Goal: Transaction & Acquisition: Purchase product/service

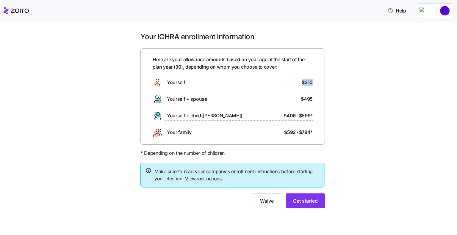
drag, startPoint x: 301, startPoint y: 84, endPoint x: 326, endPoint y: 87, distance: 24.9
click at [326, 87] on div "Your ICHRA enrollment information Here are your allowance amounts based on your…" at bounding box center [233, 124] width 194 height 184
click at [224, 98] on div "Yourself + spouse $495" at bounding box center [233, 100] width 160 height 10
drag, startPoint x: 302, startPoint y: 99, endPoint x: 322, endPoint y: 98, distance: 19.7
click at [322, 98] on div "Here are your allowance amounts based on your age at the start of the plan year…" at bounding box center [232, 96] width 184 height 96
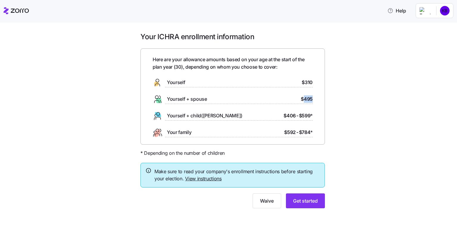
click at [309, 97] on span "$495" at bounding box center [307, 99] width 12 height 7
drag, startPoint x: 300, startPoint y: 99, endPoint x: 320, endPoint y: 97, distance: 20.6
click at [320, 97] on div "Here are your allowance amounts based on your age at the start of the plan year…" at bounding box center [232, 96] width 184 height 96
click at [313, 100] on div "Here are your allowance amounts based on your age at the start of the plan year…" at bounding box center [232, 96] width 184 height 96
click at [310, 199] on span "Get started" at bounding box center [305, 201] width 25 height 7
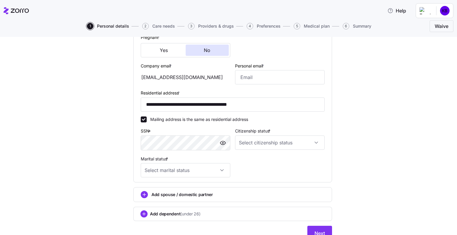
scroll to position [119, 0]
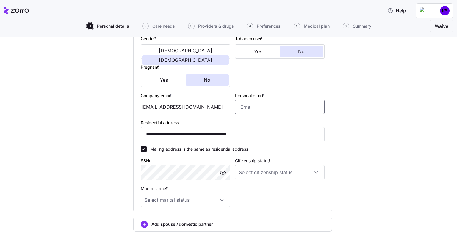
click at [256, 104] on input "Personal email *" at bounding box center [280, 107] width 90 height 14
type input "kaylabrad21@gmail.com"
click at [305, 77] on div at bounding box center [280, 75] width 94 height 29
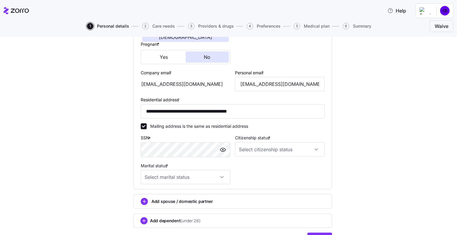
scroll to position [175, 0]
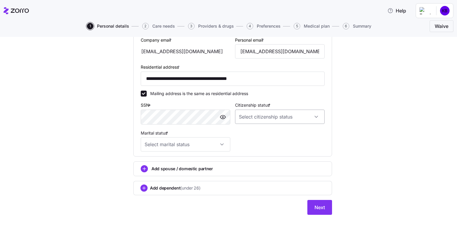
click at [296, 116] on input "Citizenship status *" at bounding box center [280, 117] width 90 height 14
click at [275, 132] on div "US citizen" at bounding box center [277, 134] width 85 height 12
type input "US citizen"
click at [227, 140] on input "Marital status *" at bounding box center [186, 144] width 90 height 14
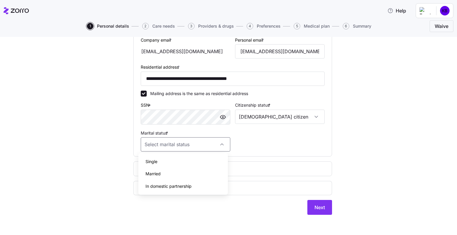
click at [219, 172] on div "Married" at bounding box center [183, 174] width 85 height 12
type input "Married"
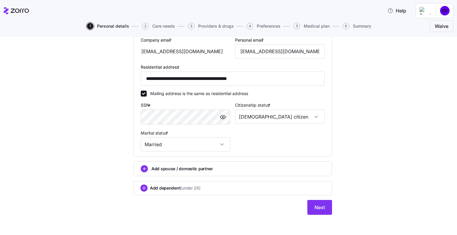
click at [217, 170] on div "Add spouse / domestic partner" at bounding box center [233, 168] width 184 height 7
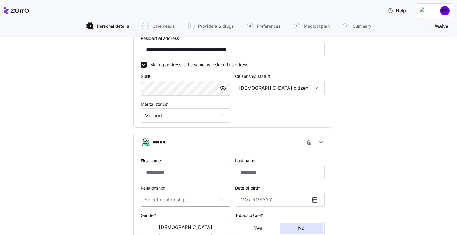
scroll to position [234, 0]
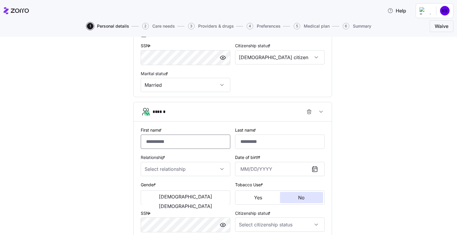
click at [195, 135] on input "First name *" at bounding box center [186, 142] width 90 height 14
type input "****"
type input "*******"
click at [189, 163] on input "Relationship *" at bounding box center [186, 169] width 90 height 14
click at [187, 182] on div "Spouse" at bounding box center [183, 186] width 85 height 12
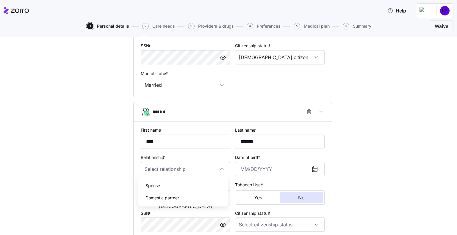
type input "Spouse"
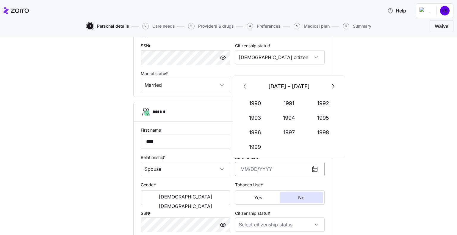
click at [262, 165] on input "Date of birth *" at bounding box center [280, 169] width 90 height 14
type input "September 28, 1992"
click at [373, 151] on div "**********" at bounding box center [233, 61] width 432 height 499
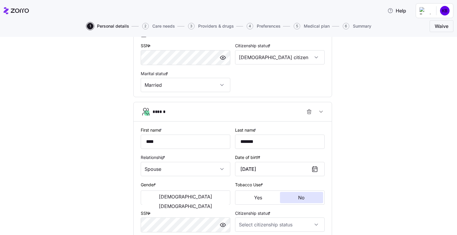
scroll to position [322, 0]
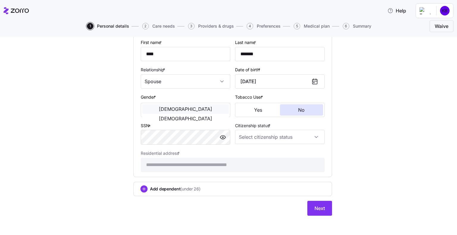
click at [174, 107] on button "Male" at bounding box center [185, 109] width 87 height 10
click at [281, 137] on input "Citizenship status *" at bounding box center [280, 137] width 90 height 14
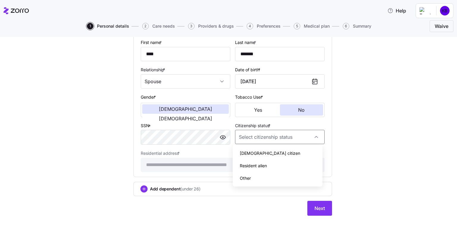
click at [276, 150] on div "US citizen" at bounding box center [277, 153] width 85 height 12
type input "US citizen"
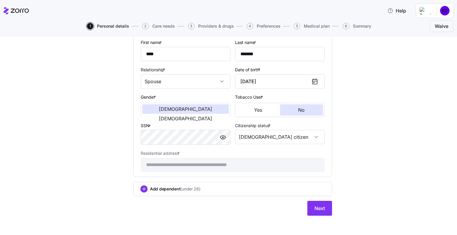
click at [325, 206] on button "Next" at bounding box center [319, 208] width 25 height 15
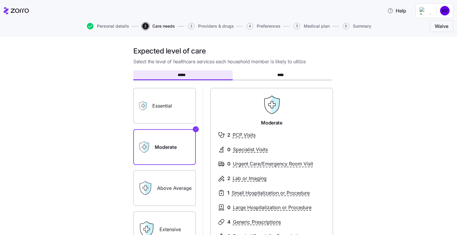
scroll to position [60, 0]
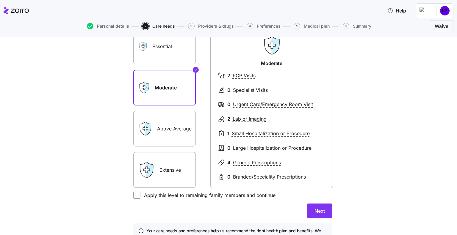
click at [163, 51] on label "Essential" at bounding box center [164, 47] width 62 height 36
click at [0, 0] on input "Essential" at bounding box center [0, 0] width 0 height 0
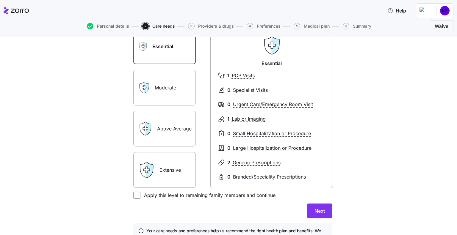
click at [157, 73] on label "Moderate" at bounding box center [164, 88] width 62 height 36
click at [0, 0] on input "Moderate" at bounding box center [0, 0] width 0 height 0
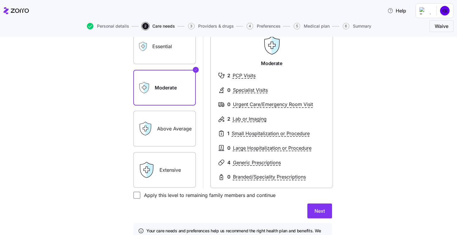
click at [149, 38] on div "Essential" at bounding box center [164, 47] width 62 height 36
click at [154, 54] on label "Essential" at bounding box center [164, 47] width 62 height 36
click at [0, 0] on input "Essential" at bounding box center [0, 0] width 0 height 0
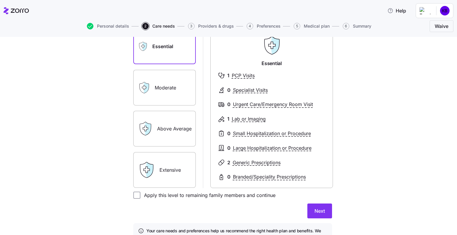
click at [168, 85] on label "Moderate" at bounding box center [164, 88] width 62 height 36
click at [0, 0] on input "Moderate" at bounding box center [0, 0] width 0 height 0
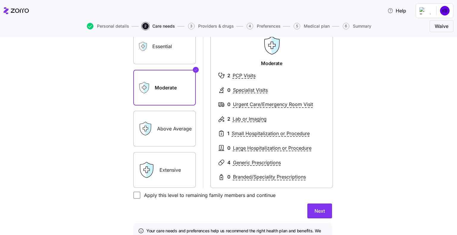
click at [169, 51] on label "Essential" at bounding box center [164, 47] width 62 height 36
click at [0, 0] on input "Essential" at bounding box center [0, 0] width 0 height 0
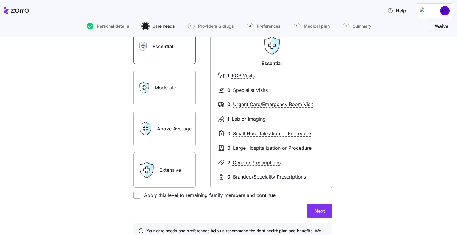
click at [170, 122] on label "Above Average" at bounding box center [164, 129] width 62 height 36
click at [0, 0] on input "Above Average" at bounding box center [0, 0] width 0 height 0
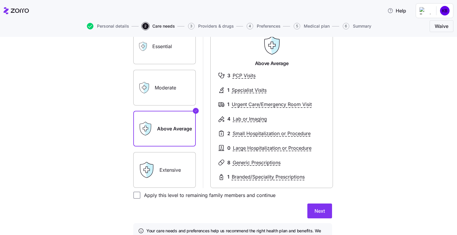
click at [175, 54] on label "Essential" at bounding box center [164, 47] width 62 height 36
click at [0, 0] on input "Essential" at bounding box center [0, 0] width 0 height 0
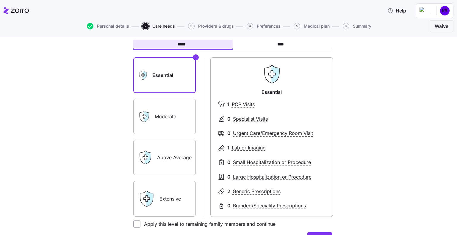
scroll to position [0, 0]
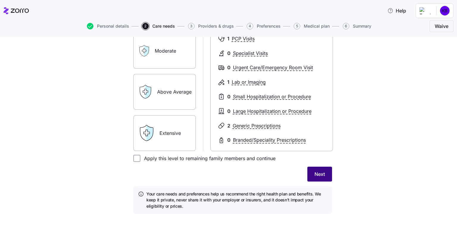
click at [323, 171] on button "Next" at bounding box center [319, 174] width 25 height 15
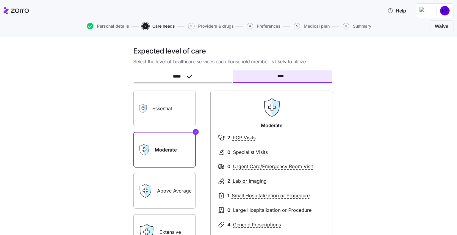
click at [152, 111] on label "Essential" at bounding box center [164, 109] width 62 height 36
click at [0, 0] on input "Essential" at bounding box center [0, 0] width 0 height 0
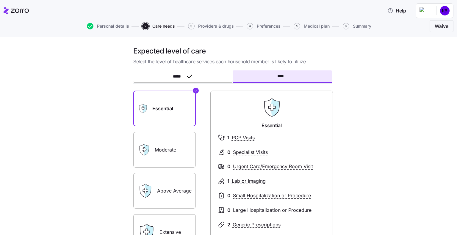
scroll to position [89, 0]
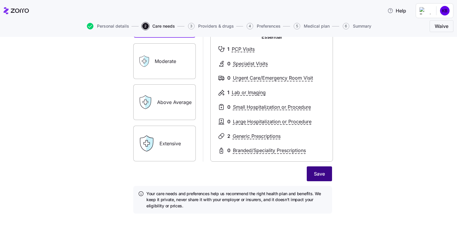
click at [316, 175] on span "Save" at bounding box center [319, 173] width 11 height 7
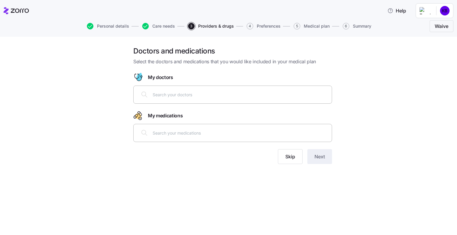
click at [212, 103] on div at bounding box center [232, 95] width 199 height 18
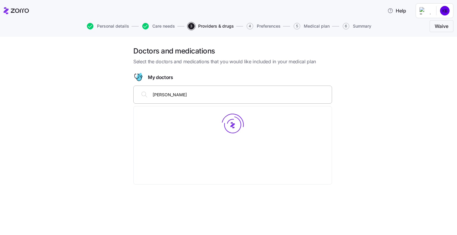
type input "clarissa"
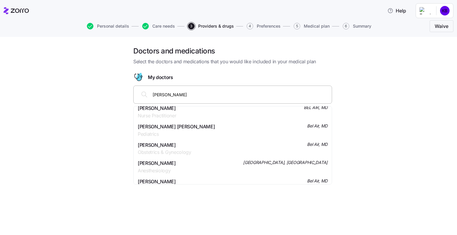
scroll to position [30, 0]
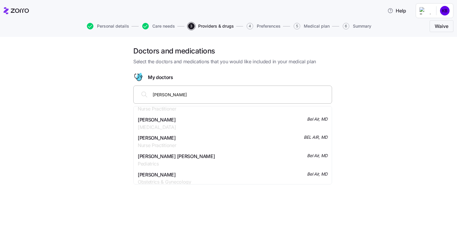
click at [169, 141] on span "Ms. Carissa Miller" at bounding box center [157, 137] width 38 height 7
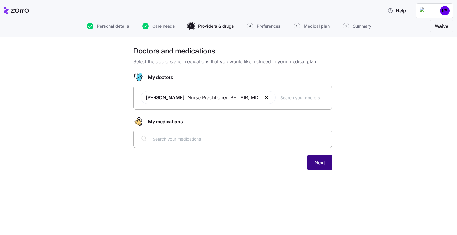
click at [318, 159] on button "Next" at bounding box center [319, 162] width 25 height 15
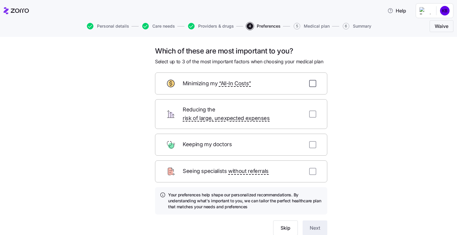
click at [309, 87] on input "checkbox" at bounding box center [312, 83] width 7 height 7
checkbox input "true"
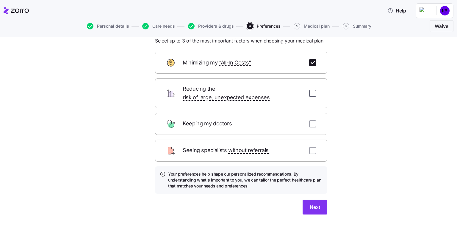
click at [309, 90] on input "checkbox" at bounding box center [312, 93] width 7 height 7
checkbox input "true"
click at [319, 202] on button "Next" at bounding box center [315, 207] width 25 height 15
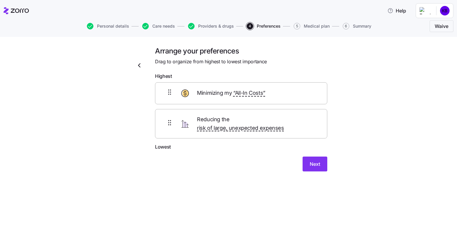
scroll to position [0, 0]
click at [315, 161] on span "Next" at bounding box center [315, 164] width 10 height 7
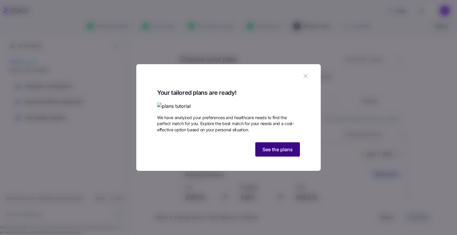
click at [282, 153] on span "See the plans" at bounding box center [277, 149] width 30 height 7
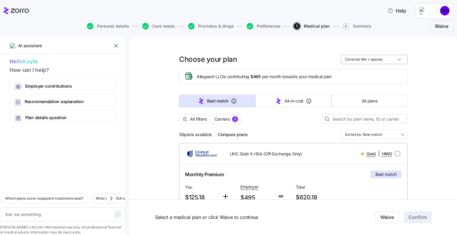
click at [381, 62] on input "Covered: Me + spouse" at bounding box center [374, 60] width 67 height 10
click at [376, 84] on div "Me + spouse" at bounding box center [372, 84] width 62 height 10
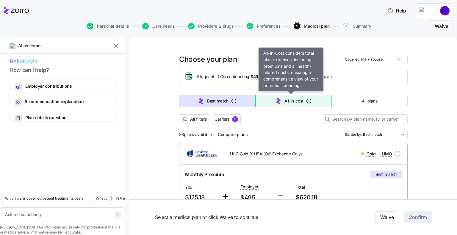
click at [286, 99] on span "All-in-cost" at bounding box center [293, 101] width 19 height 6
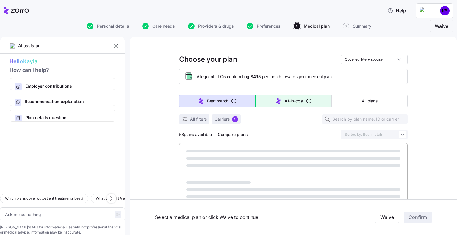
type textarea "x"
type input "Sorted by: All-in-cost"
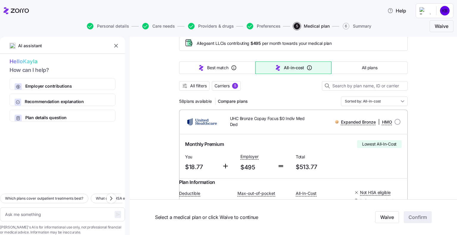
scroll to position [30, 0]
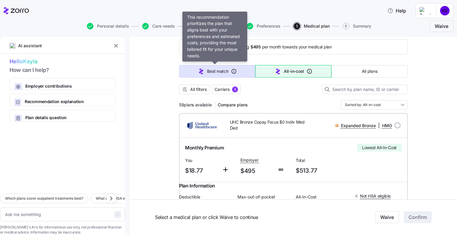
click at [207, 73] on span "Best match" at bounding box center [217, 71] width 21 height 6
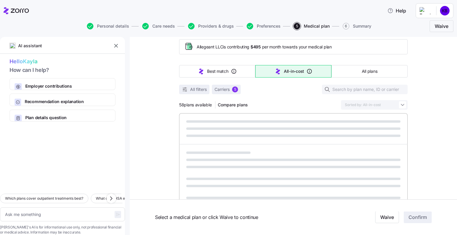
type textarea "x"
type input "Sorted by: Best match"
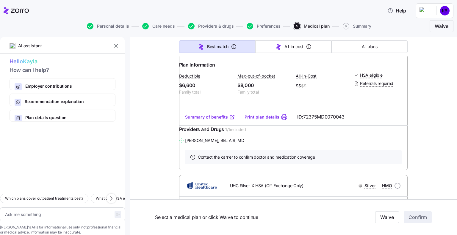
scroll to position [149, 0]
click at [217, 119] on link "Summary of benefits" at bounding box center [210, 116] width 50 height 6
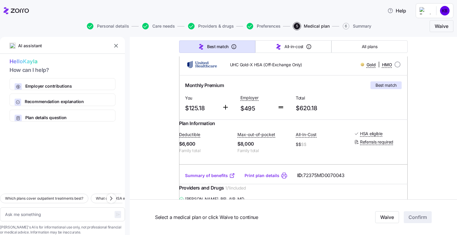
scroll to position [60, 0]
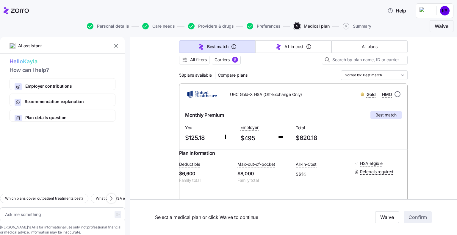
click at [395, 94] on input "radio" at bounding box center [398, 94] width 6 height 6
radio input "true"
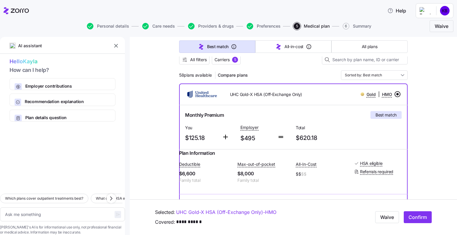
click at [395, 94] on input "radio" at bounding box center [398, 94] width 6 height 6
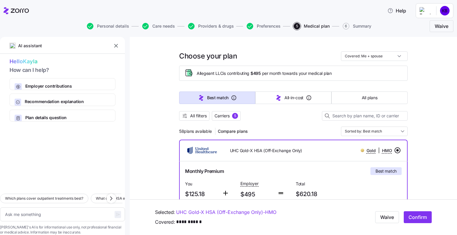
scroll to position [0, 0]
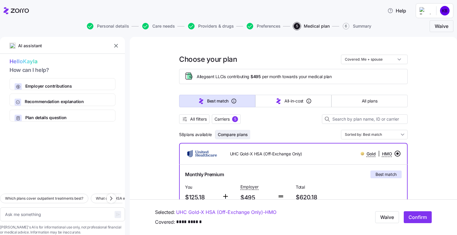
click at [240, 134] on span "Compare plans" at bounding box center [233, 135] width 30 height 6
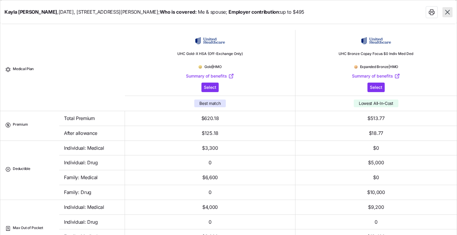
click at [447, 11] on icon "button" at bounding box center [447, 12] width 4 height 4
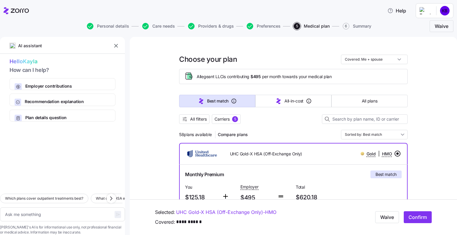
click at [185, 138] on div "58 plans available Compare plans" at bounding box center [214, 135] width 71 height 10
click at [198, 120] on span "All filters" at bounding box center [198, 119] width 17 height 6
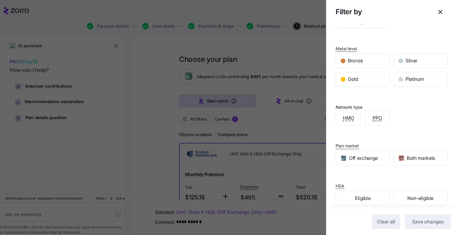
scroll to position [65, 0]
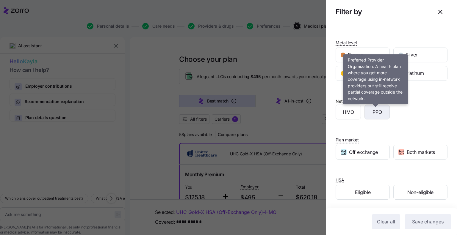
click at [377, 114] on span "PPO" at bounding box center [377, 112] width 10 height 7
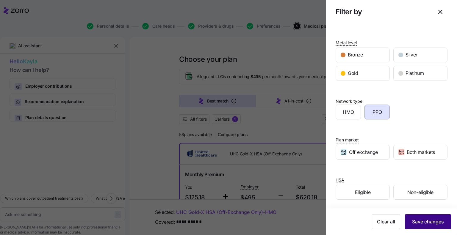
click at [428, 221] on span "Save changes" at bounding box center [428, 221] width 32 height 7
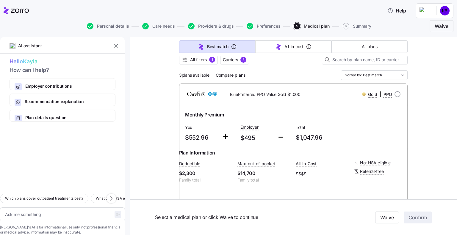
scroll to position [89, 0]
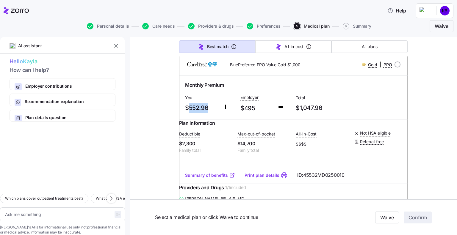
drag, startPoint x: 186, startPoint y: 107, endPoint x: 210, endPoint y: 107, distance: 24.1
click at [210, 107] on span "$552.96" at bounding box center [201, 108] width 32 height 10
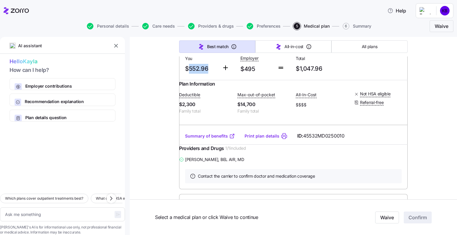
scroll to position [119, 0]
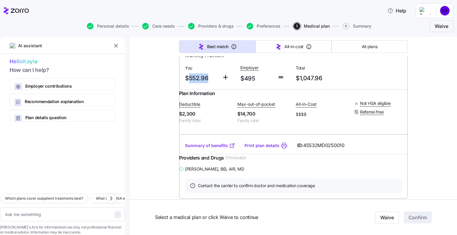
click at [206, 149] on link "Summary of benefits" at bounding box center [210, 146] width 50 height 6
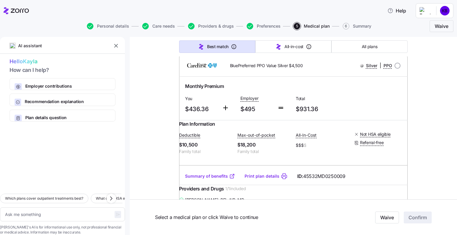
scroll to position [298, 0]
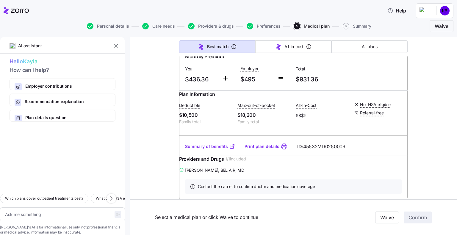
click at [211, 150] on link "Summary of benefits" at bounding box center [210, 147] width 50 height 6
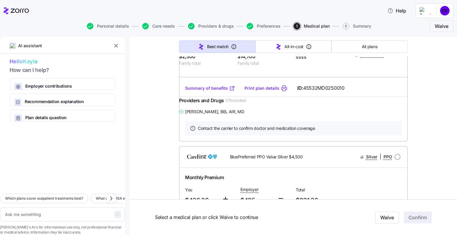
scroll to position [0, 0]
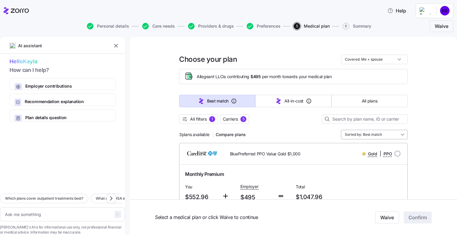
click at [374, 133] on input "Sorted by: Best match" at bounding box center [374, 135] width 67 height 10
click at [193, 115] on button "All filters 1" at bounding box center [198, 120] width 39 height 10
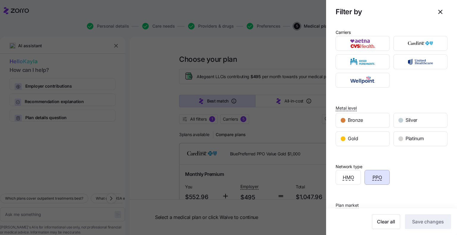
click at [370, 173] on div "PPO" at bounding box center [377, 177] width 25 height 14
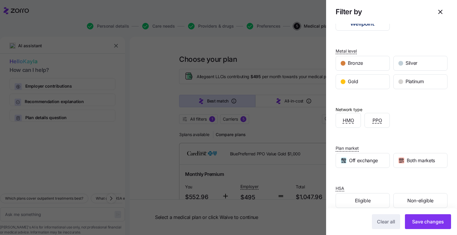
scroll to position [65, 0]
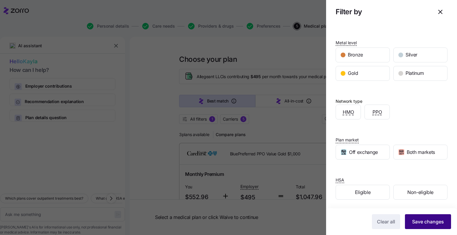
click at [422, 225] on span "Save changes" at bounding box center [428, 221] width 32 height 7
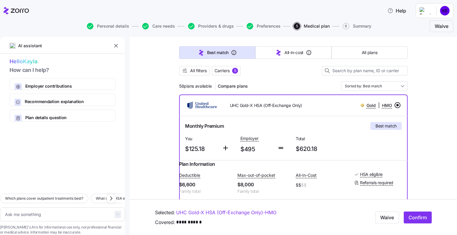
scroll to position [47, 0]
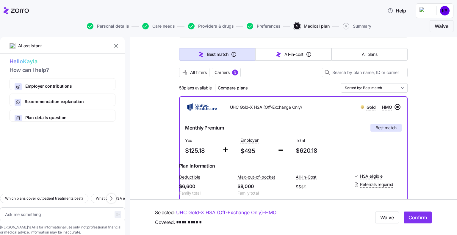
drag, startPoint x: 189, startPoint y: 69, endPoint x: 240, endPoint y: 79, distance: 52.3
click at [189, 69] on button "All filters" at bounding box center [194, 73] width 30 height 10
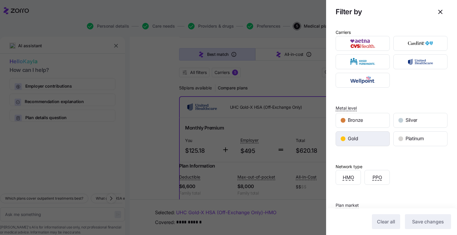
click at [370, 136] on div "Gold" at bounding box center [363, 139] width 54 height 14
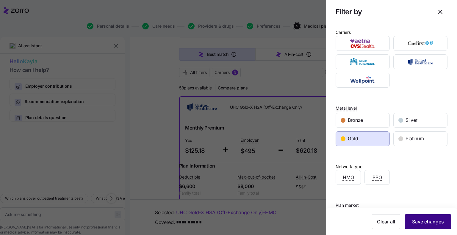
click at [430, 223] on span "Save changes" at bounding box center [428, 221] width 32 height 7
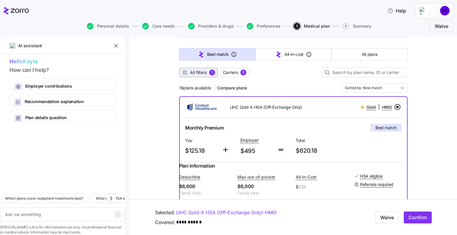
click at [202, 72] on span "All filters" at bounding box center [198, 73] width 17 height 6
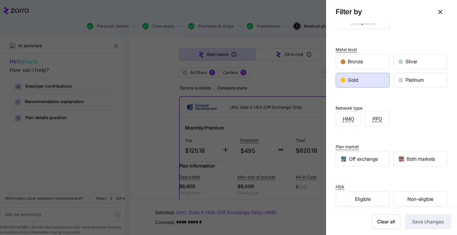
scroll to position [65, 0]
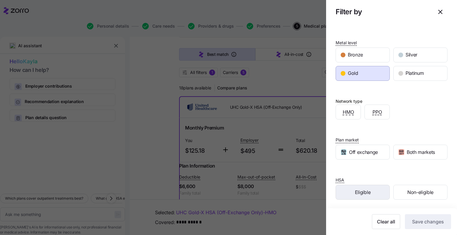
click at [370, 192] on div "Eligible" at bounding box center [363, 192] width 54 height 14
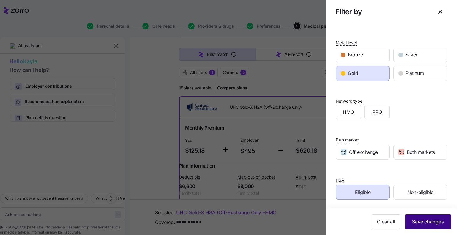
click at [425, 223] on span "Save changes" at bounding box center [428, 221] width 32 height 7
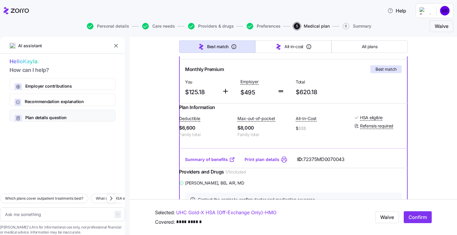
scroll to position [119, 0]
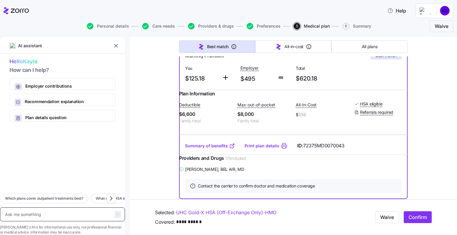
click at [59, 208] on textarea at bounding box center [62, 215] width 125 height 14
type textarea "x"
type textarea "W"
type textarea "x"
type textarea "Wh"
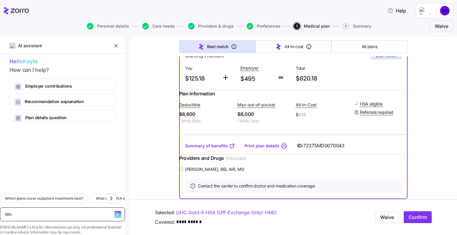
type textarea "x"
type textarea "Wha"
type textarea "x"
type textarea "What"
type textarea "x"
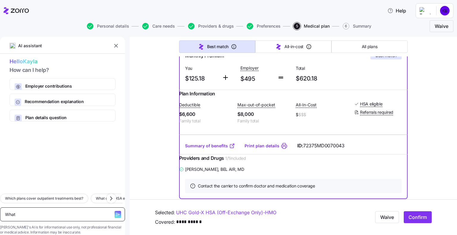
type textarea "What"
type textarea "x"
type textarea "What d"
type textarea "x"
type textarea "What do"
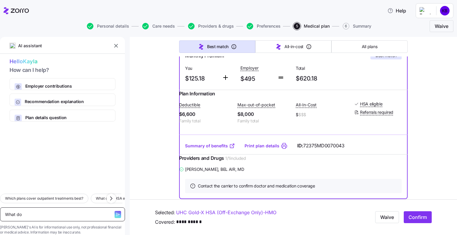
type textarea "x"
type textarea "What doe"
type textarea "x"
type textarea "What does"
type textarea "x"
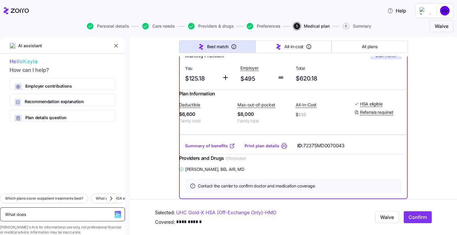
type textarea "What does"
type textarea "x"
type textarea "What does ""
type textarea "x"
type textarea "What does "o"
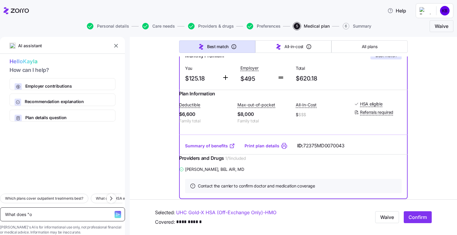
type textarea "x"
type textarea "What does "of"
type textarea "x"
type textarea "What does "off"
type textarea "x"
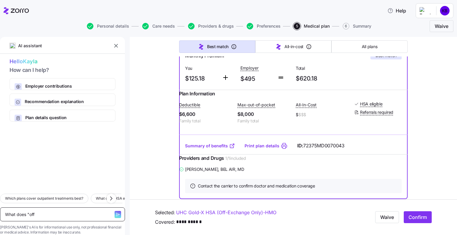
type textarea "What does "off-"
type textarea "x"
type textarea "What does "off-e"
type textarea "x"
type textarea "What does "off-ex"
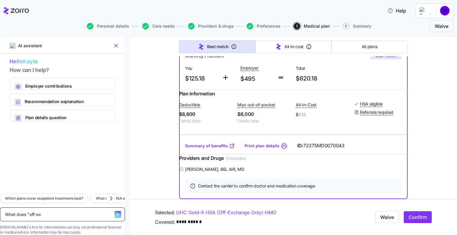
type textarea "x"
type textarea "What does "off-exc"
type textarea "x"
type textarea "What does "off-exch"
type textarea "x"
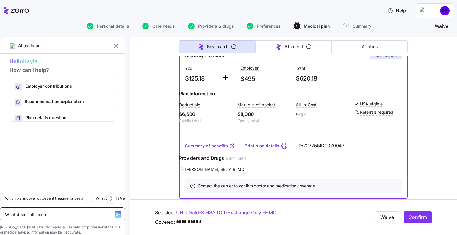
type textarea "What does "off-excha"
type textarea "x"
type textarea "What does "off-exchan"
type textarea "x"
type textarea "What does "off-exchang"
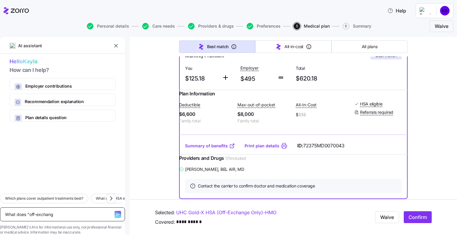
type textarea "x"
type textarea "What does "off-exchange"
type textarea "x"
type textarea "What does "off-exchange"
type textarea "x"
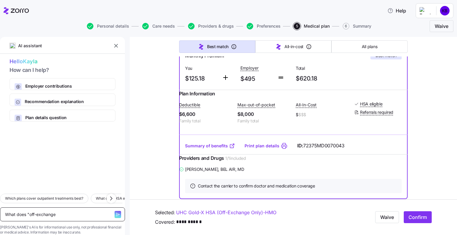
type textarea "What does "off-exchange o"
type textarea "x"
type textarea "What does "off-exchange on"
type textarea "x"
type textarea "What does "off-exchange onl"
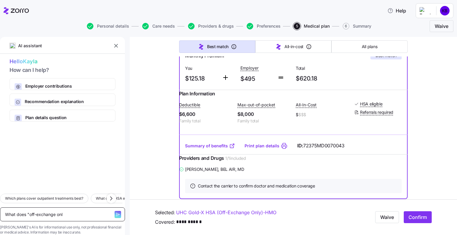
type textarea "x"
type textarea "What does "off-exchange only"
type textarea "x"
type textarea "What does "off-exchange only""
type textarea "x"
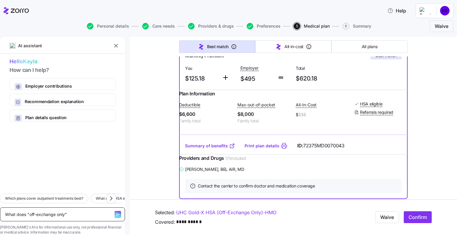
type textarea "What does "off-exchange only""
type textarea "x"
type textarea "What does "off-exchange only" m"
type textarea "x"
type textarea "What does "off-exchange only" me"
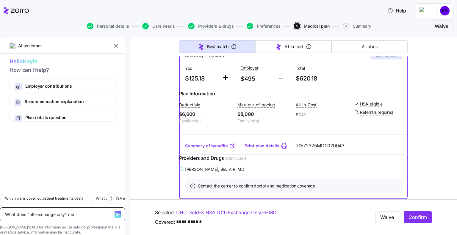
type textarea "x"
type textarea "What does "off-exchange only" mea"
type textarea "x"
type textarea "What does "off-exchange only" mean"
type textarea "x"
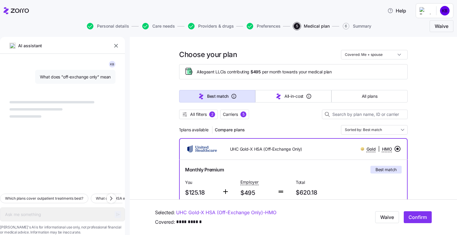
scroll to position [0, 0]
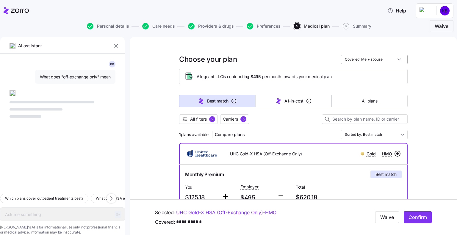
click at [396, 57] on input "Covered: Me + spouse" at bounding box center [374, 60] width 67 height 10
click at [381, 77] on div "Just me" at bounding box center [372, 74] width 62 height 10
type textarea "x"
type input "Covered: Just me"
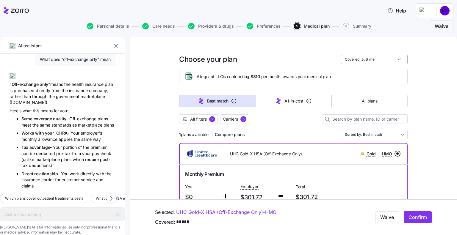
click at [390, 58] on input "Covered: Just me" at bounding box center [374, 60] width 67 height 10
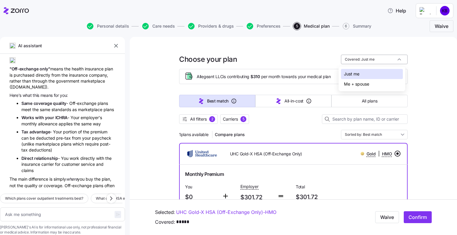
scroll to position [60, 0]
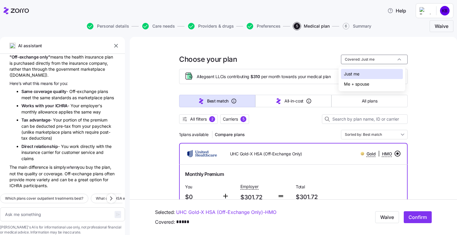
click at [380, 84] on div "Me + spouse" at bounding box center [372, 84] width 62 height 10
type textarea "x"
type input "Covered: Me + spouse"
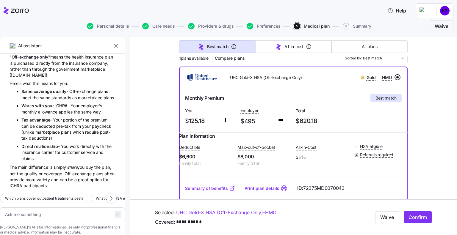
scroll to position [106, 0]
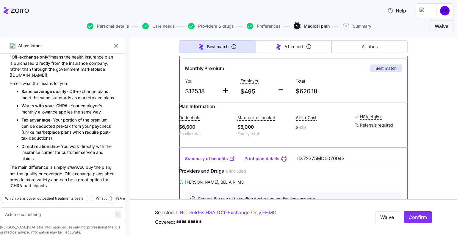
click at [320, 90] on span "$620.18" at bounding box center [321, 92] width 51 height 10
click at [214, 162] on link "Summary of benefits" at bounding box center [210, 159] width 50 height 6
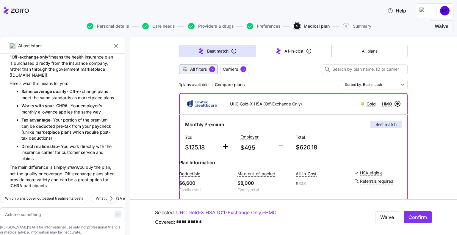
click at [204, 68] on span "All filters" at bounding box center [198, 69] width 17 height 6
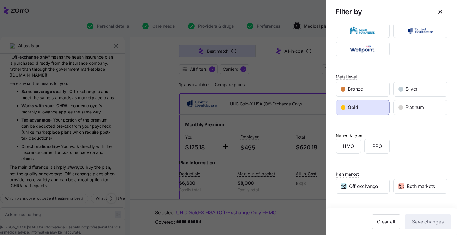
scroll to position [65, 0]
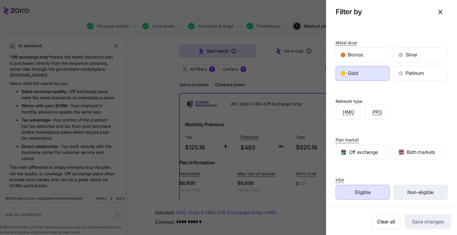
click at [413, 197] on div "Non-eligible" at bounding box center [421, 192] width 54 height 14
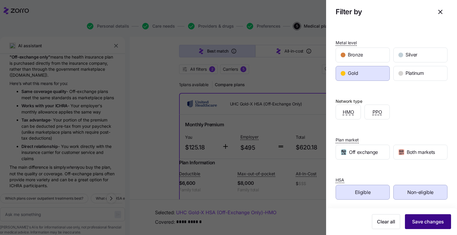
click at [422, 224] on span "Save changes" at bounding box center [428, 221] width 32 height 7
type textarea "x"
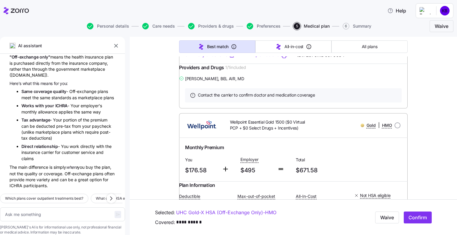
scroll to position [1309, 0]
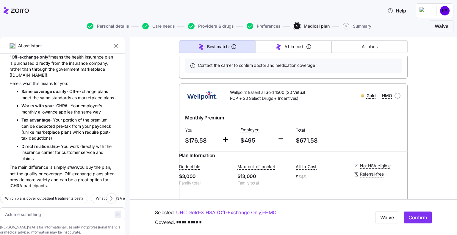
click at [213, 28] on link "Summary of benefits" at bounding box center [210, 25] width 50 height 6
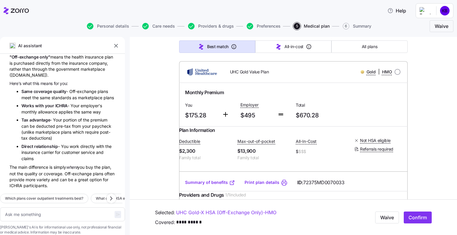
scroll to position [268, 0]
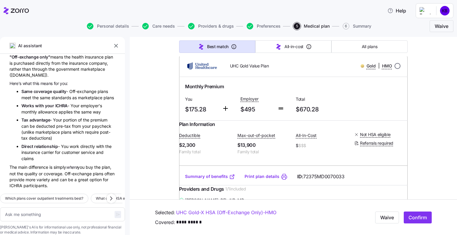
click at [398, 69] on input "radio" at bounding box center [398, 66] width 6 height 6
radio input "true"
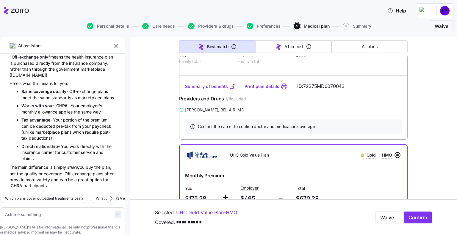
scroll to position [149, 0]
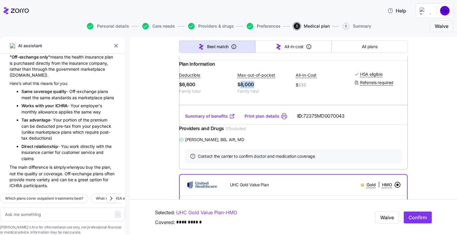
drag, startPoint x: 241, startPoint y: 88, endPoint x: 262, endPoint y: 89, distance: 21.1
click at [262, 88] on span "$8,000" at bounding box center [264, 84] width 54 height 7
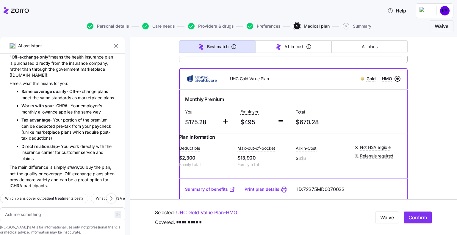
scroll to position [268, 0]
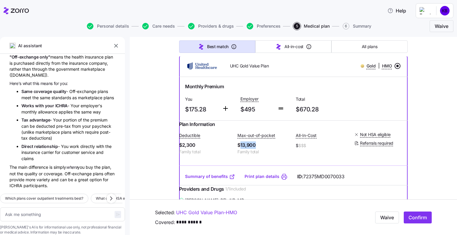
drag, startPoint x: 259, startPoint y: 165, endPoint x: 240, endPoint y: 168, distance: 19.2
click at [240, 149] on span "$13,900" at bounding box center [264, 145] width 54 height 7
click at [252, 149] on span "$13,900" at bounding box center [264, 145] width 54 height 7
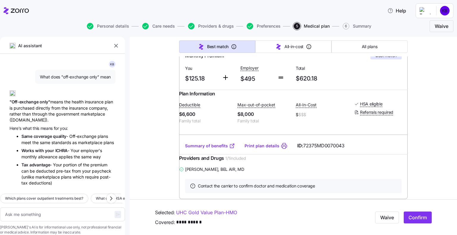
scroll to position [0, 0]
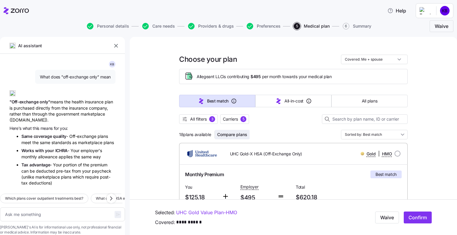
click at [230, 139] on button "Compare plans" at bounding box center [232, 135] width 35 height 10
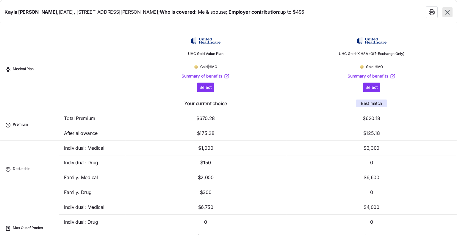
click at [451, 7] on div at bounding box center [439, 12] width 27 height 12
click at [449, 14] on icon "button" at bounding box center [447, 12] width 4 height 4
type textarea "x"
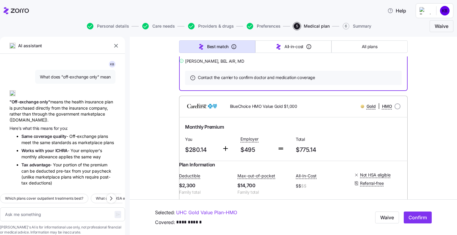
scroll to position [417, 0]
